Goal: Task Accomplishment & Management: Use online tool/utility

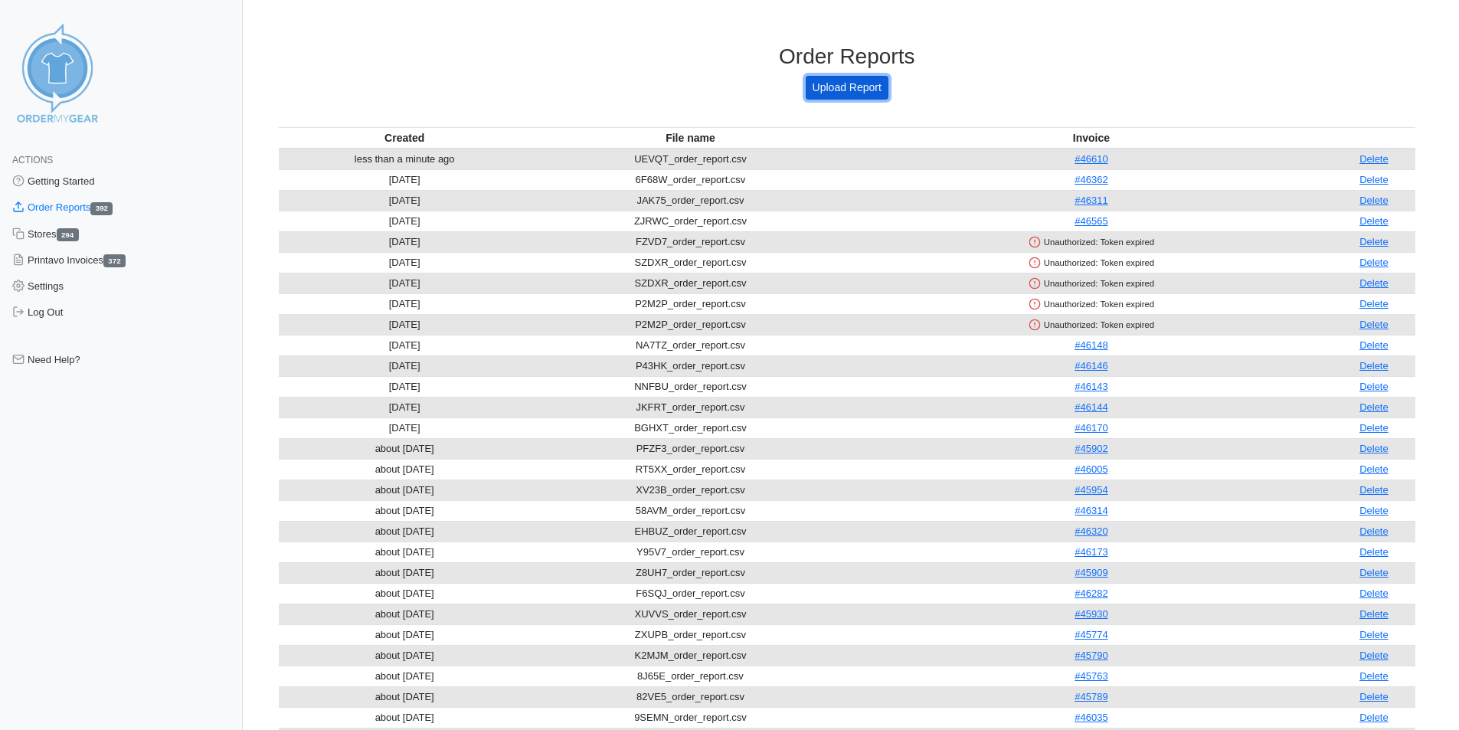
click at [865, 88] on link "Upload Report" at bounding box center [847, 88] width 83 height 24
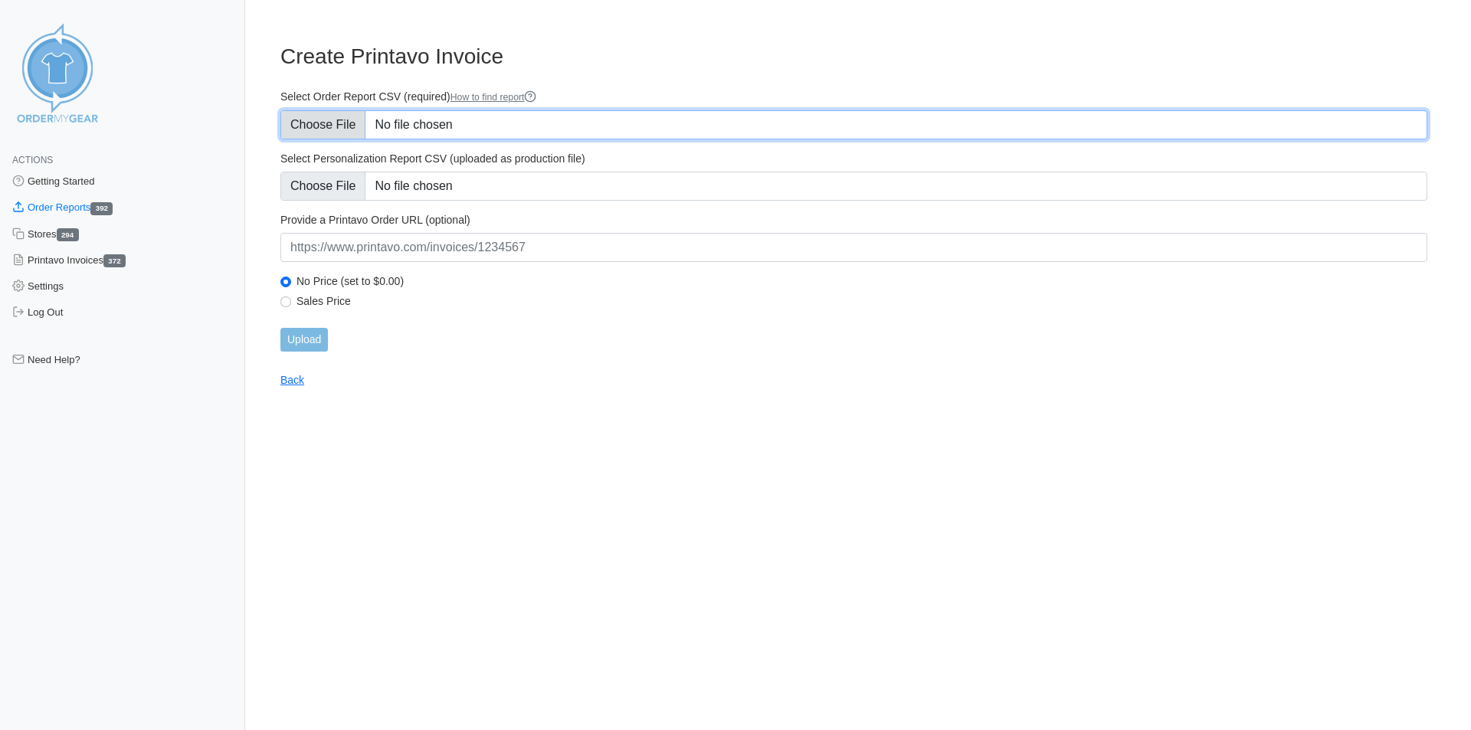
click at [329, 136] on input "Select Order Report CSV (required) How to find report" at bounding box center [853, 124] width 1147 height 29
type input "C:\fakepath\ZNBEQ_order_report.csv"
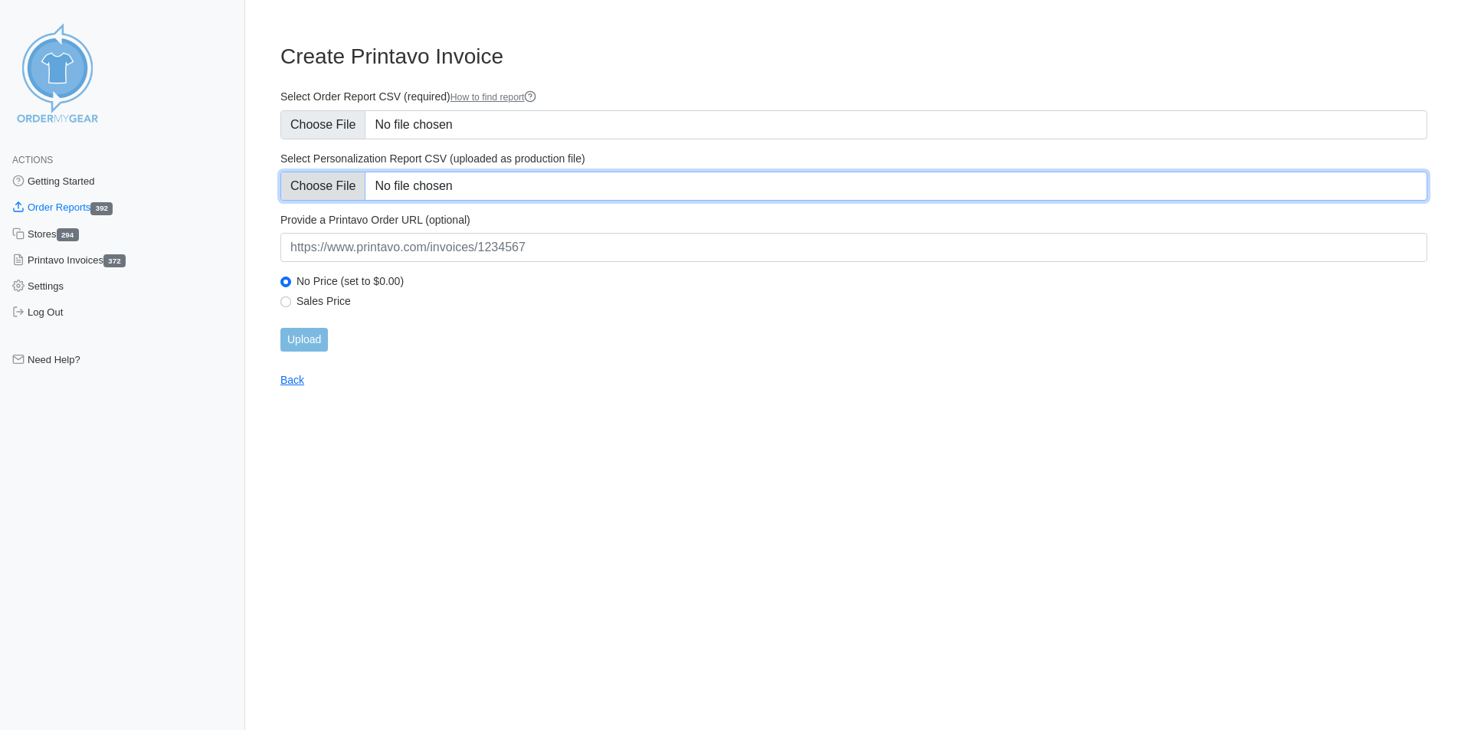
click at [310, 188] on input "Select Personalization Report CSV (uploaded as production file)" at bounding box center [853, 186] width 1147 height 29
type input "C:\fakepath\ZNBEQ_personalization_report.csv"
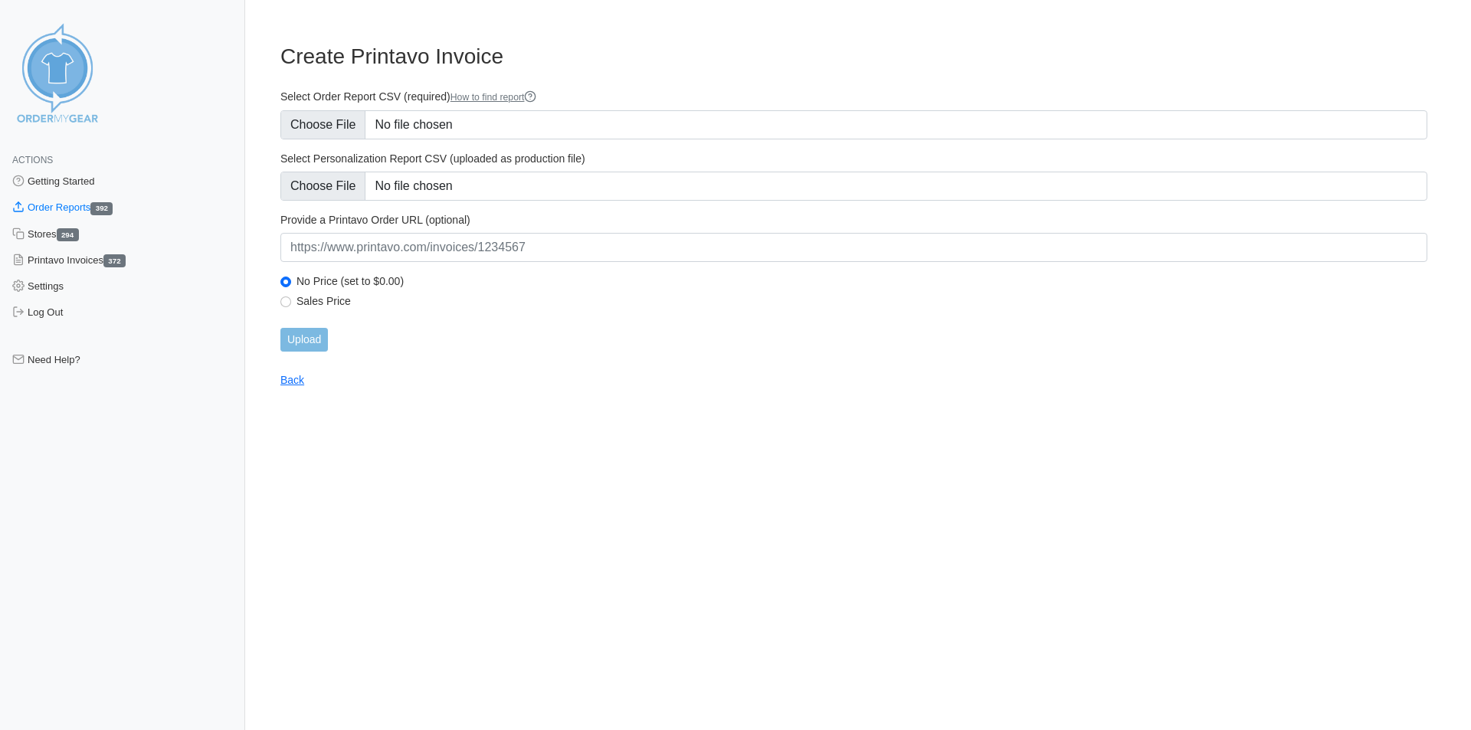
click at [487, 224] on label "Provide a Printavo Order URL (optional)" at bounding box center [853, 220] width 1147 height 14
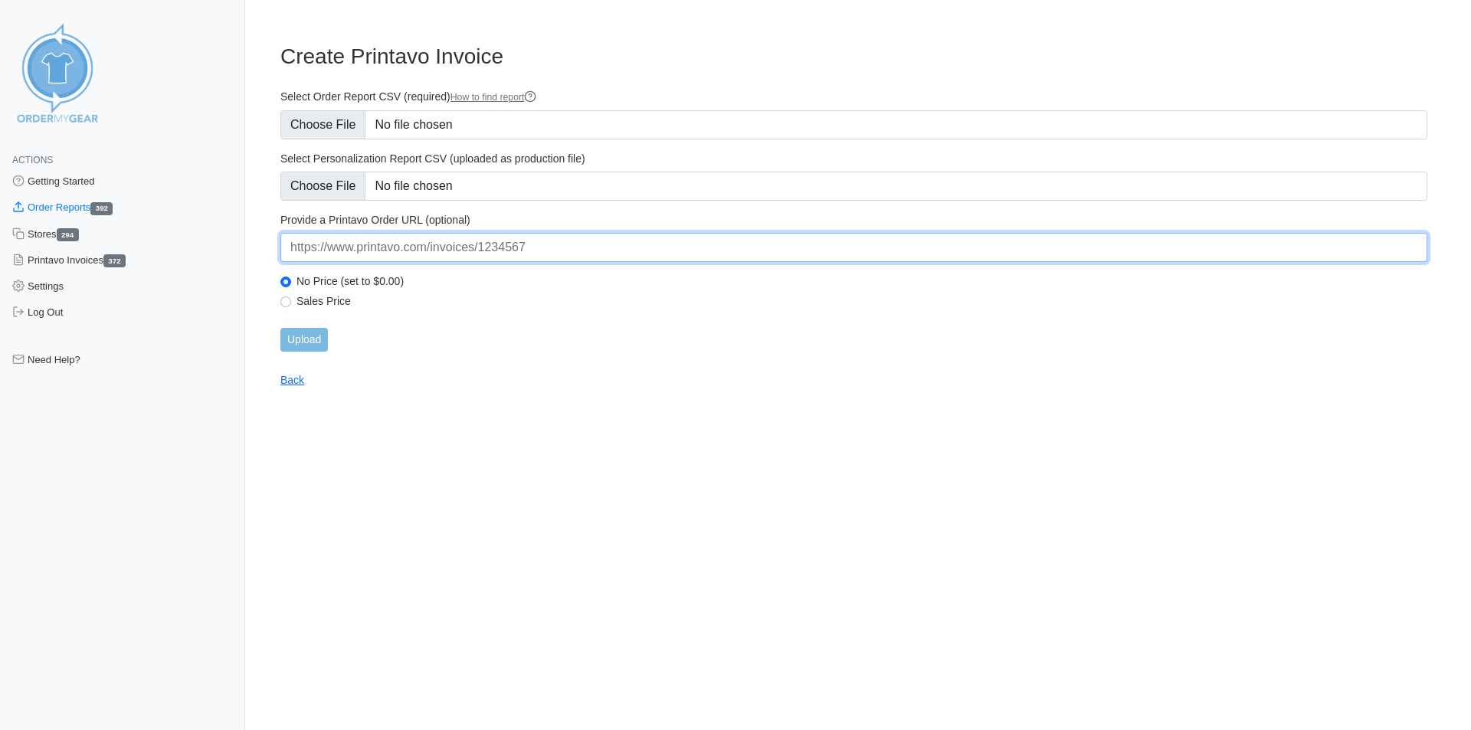
click at [482, 245] on input "url" at bounding box center [853, 247] width 1147 height 29
paste input "[URL][DOMAIN_NAME]"
type input "[URL][DOMAIN_NAME]"
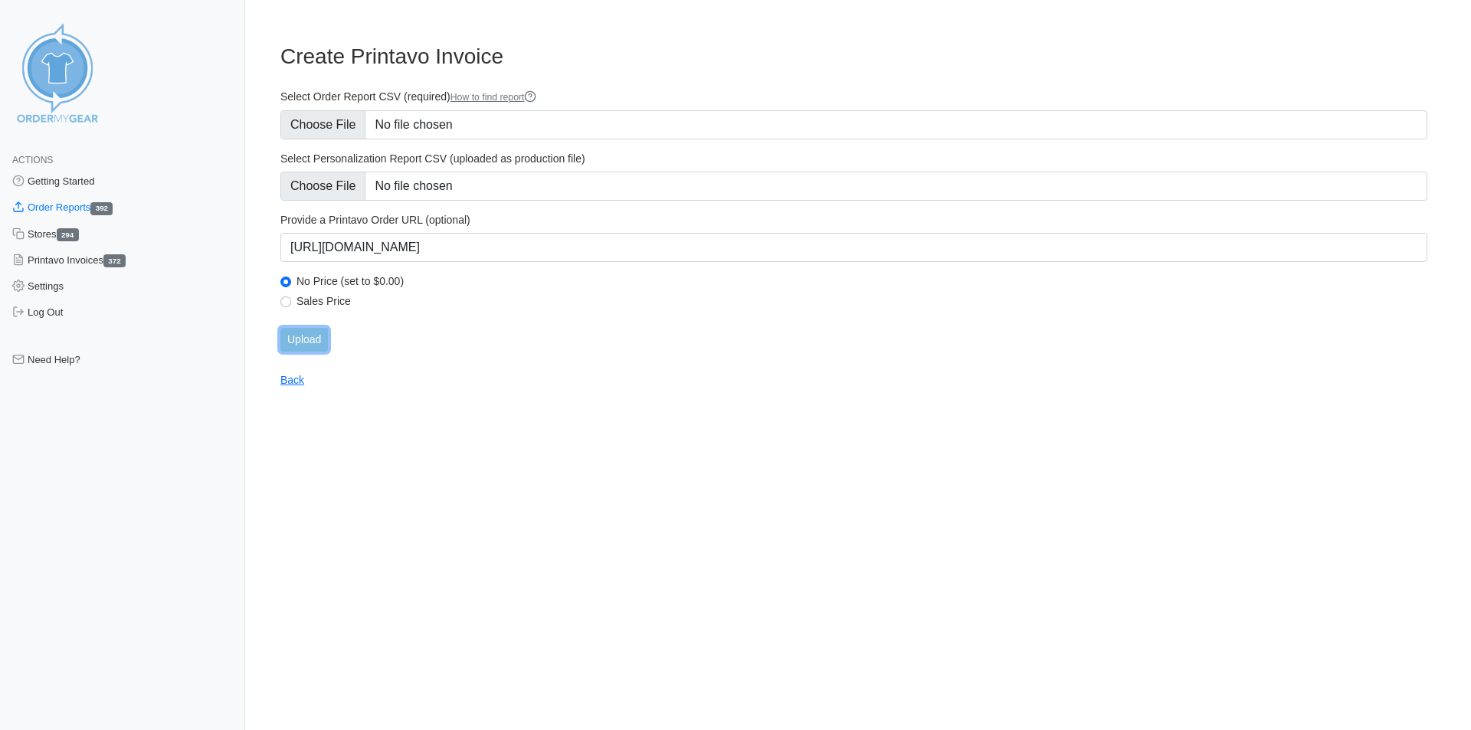
click at [295, 338] on input "Upload" at bounding box center [303, 340] width 47 height 24
